Goal: Task Accomplishment & Management: Manage account settings

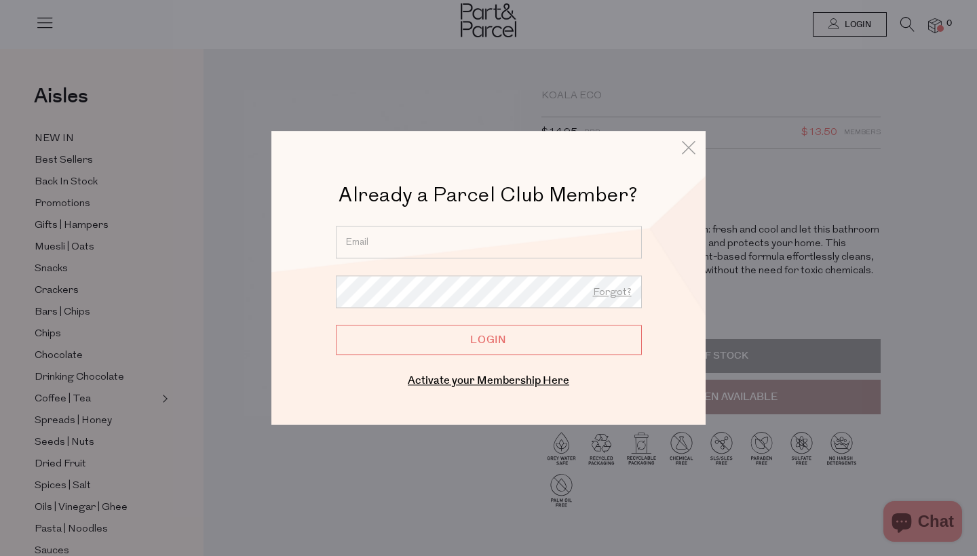
type input "[EMAIL_ADDRESS][DOMAIN_NAME]"
click at [480, 340] on input "Login" at bounding box center [489, 340] width 306 height 30
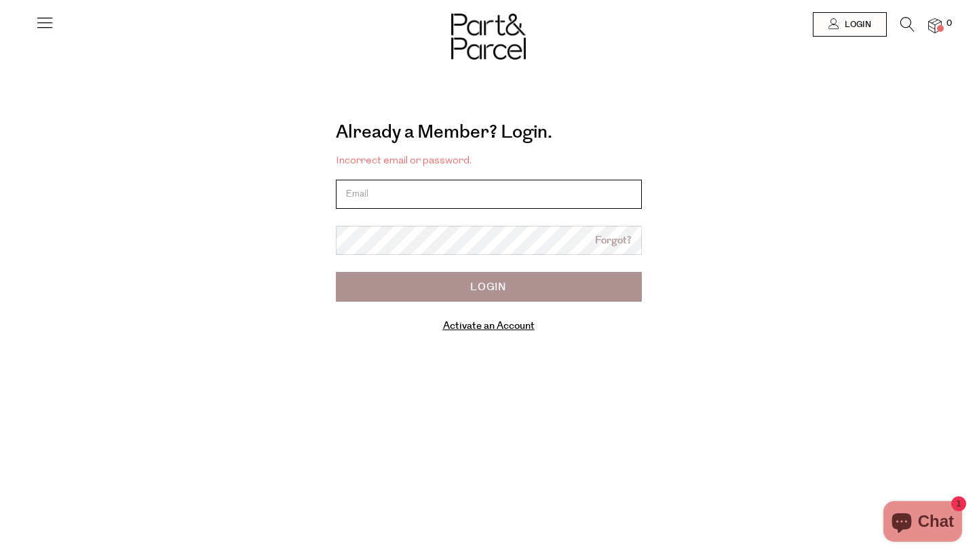
type input "[EMAIL_ADDRESS][DOMAIN_NAME]"
